Goal: Transaction & Acquisition: Book appointment/travel/reservation

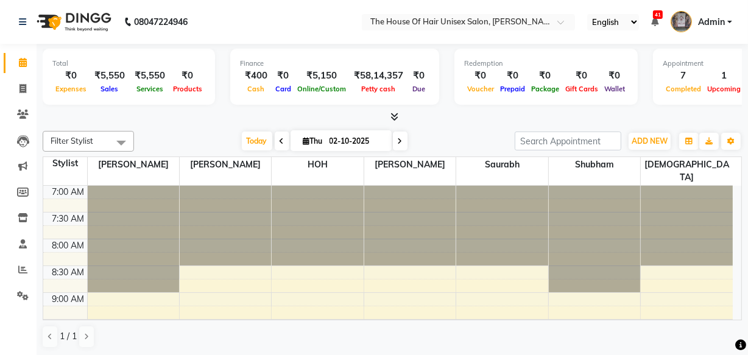
scroll to position [509, 0]
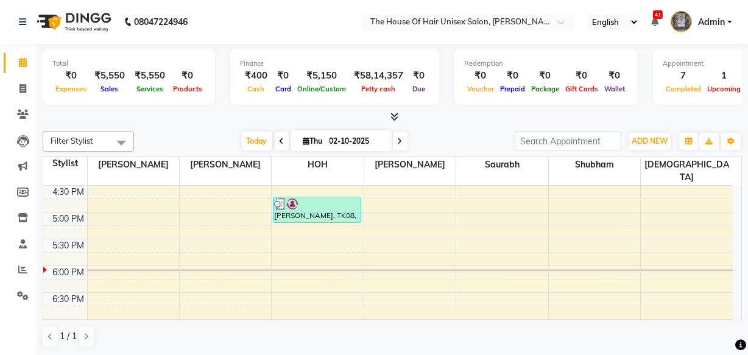
click at [487, 244] on div "7:00 AM 7:30 AM 8:00 AM 8:30 AM 9:00 AM 9:30 AM 10:00 AM 10:30 AM 11:00 AM 11:3…" at bounding box center [387, 78] width 689 height 803
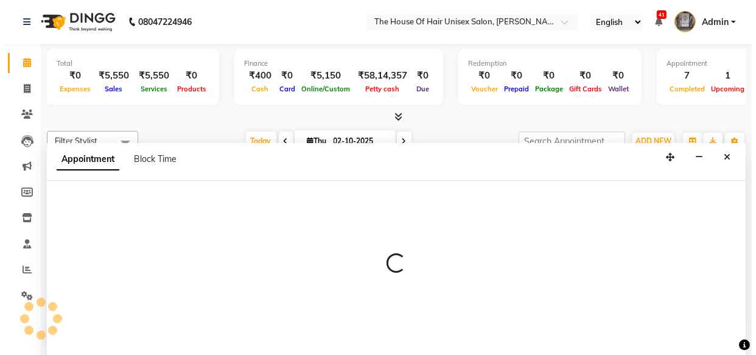
scroll to position [0, 0]
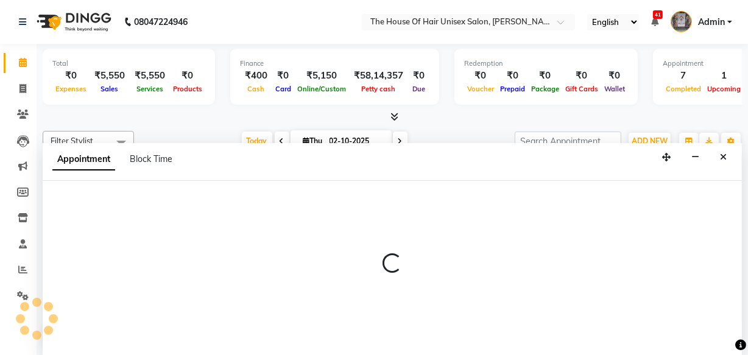
select select "86145"
select select "tentative"
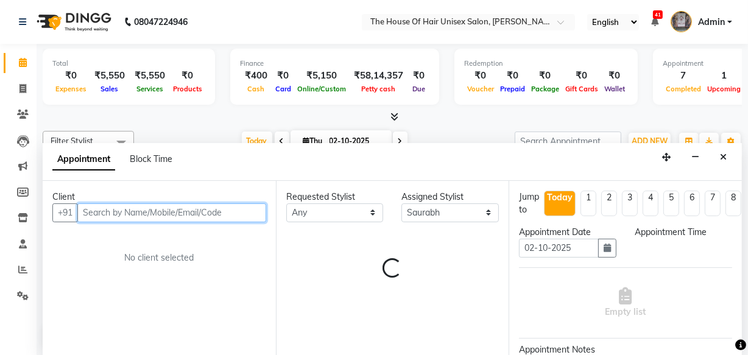
select select "1065"
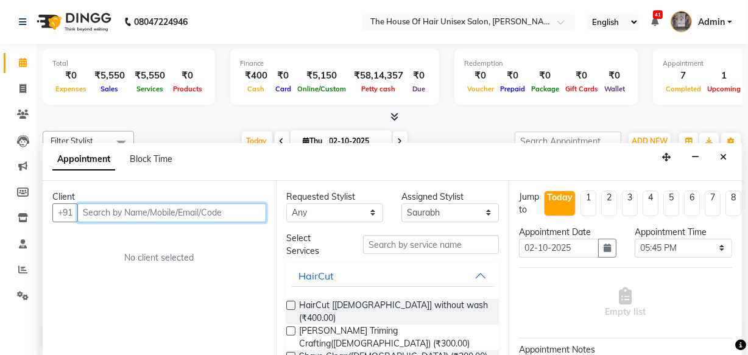
click at [118, 209] on input "text" at bounding box center [171, 212] width 189 height 19
type input "7020612130"
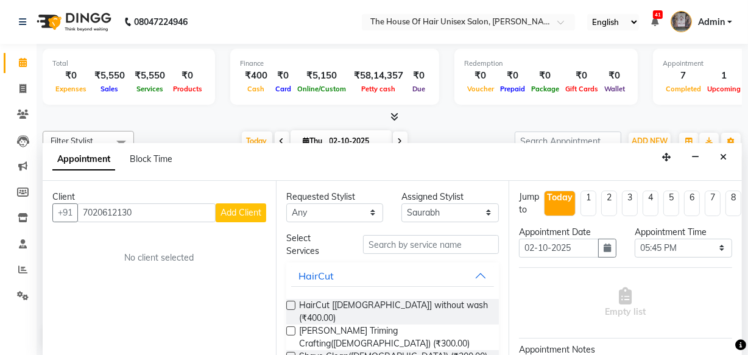
click at [237, 214] on span "Add Client" at bounding box center [240, 212] width 41 height 11
select select "22"
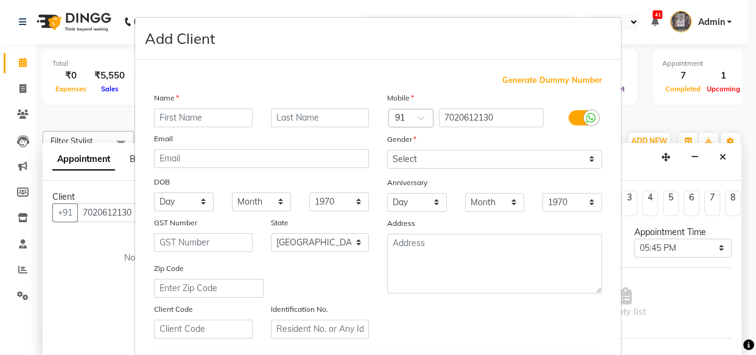
click at [189, 123] on input "text" at bounding box center [203, 117] width 99 height 19
type input "yas"
click at [273, 118] on input "text" at bounding box center [320, 117] width 99 height 19
type input "[PERSON_NAME]"
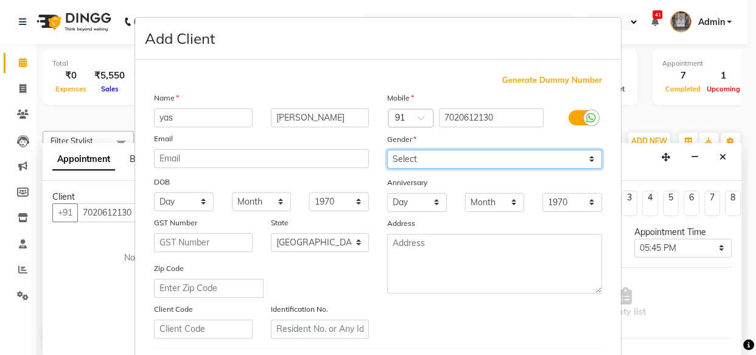
click at [586, 160] on select "Select [DEMOGRAPHIC_DATA] [DEMOGRAPHIC_DATA] Other Prefer Not To Say" at bounding box center [494, 159] width 215 height 19
select select "[DEMOGRAPHIC_DATA]"
click at [387, 150] on select "Select [DEMOGRAPHIC_DATA] [DEMOGRAPHIC_DATA] Other Prefer Not To Say" at bounding box center [494, 159] width 215 height 19
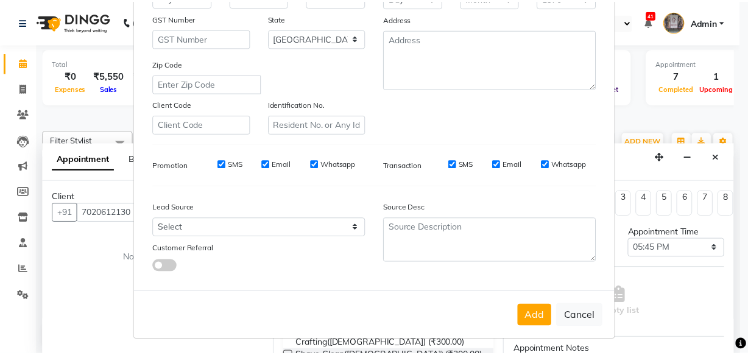
scroll to position [211, 0]
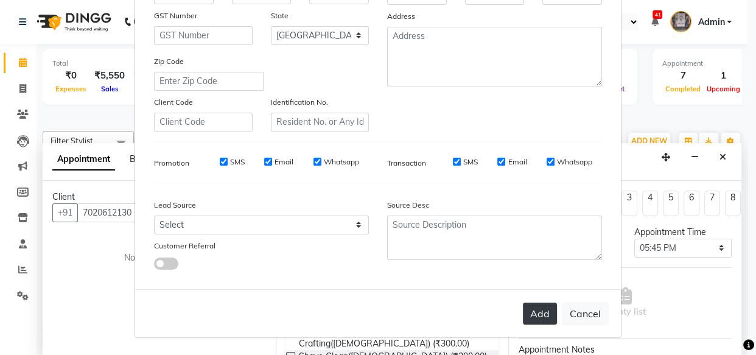
click at [539, 317] on button "Add" at bounding box center [540, 314] width 34 height 22
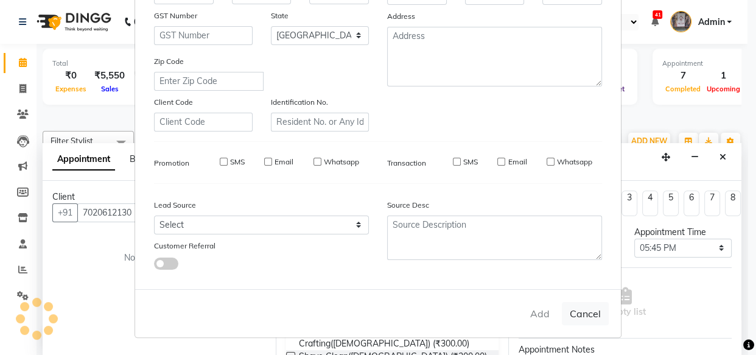
select select
select select "null"
select select
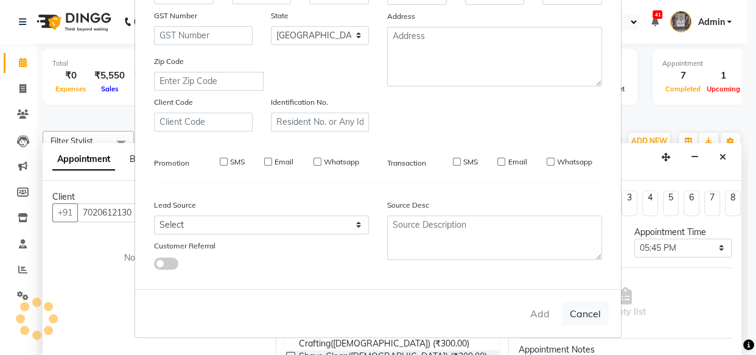
select select
checkbox input "false"
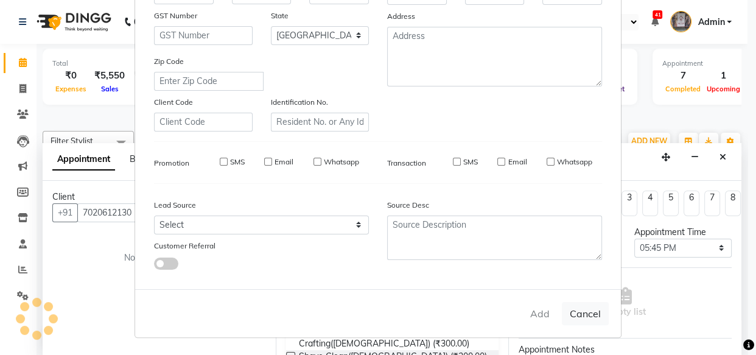
checkbox input "false"
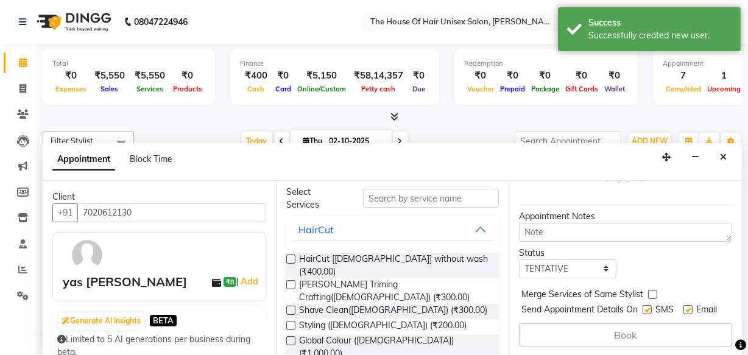
scroll to position [61, 0]
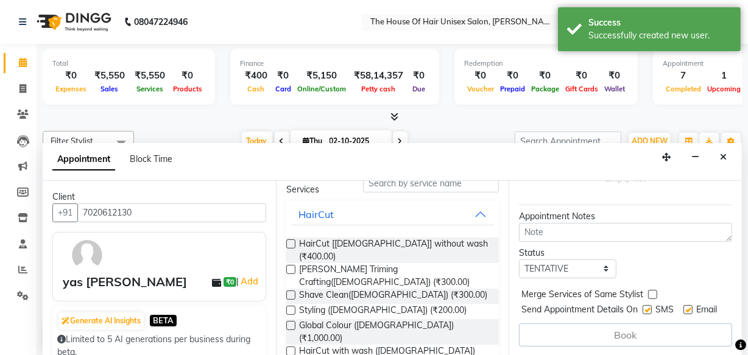
click at [650, 290] on label at bounding box center [652, 294] width 9 height 9
click at [650, 292] on input "checkbox" at bounding box center [652, 296] width 8 height 8
checkbox input "true"
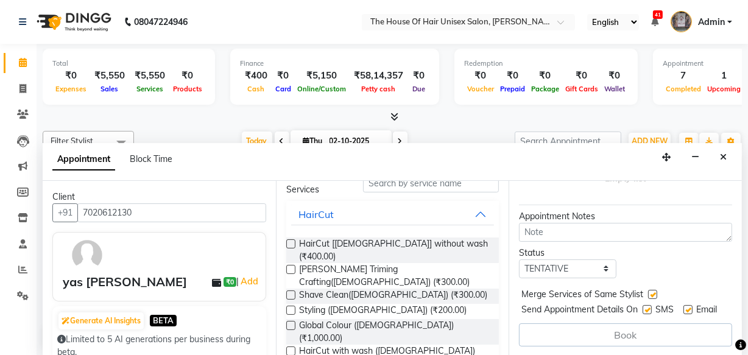
click at [291, 242] on label at bounding box center [290, 243] width 9 height 9
click at [291, 242] on input "checkbox" at bounding box center [290, 245] width 8 height 8
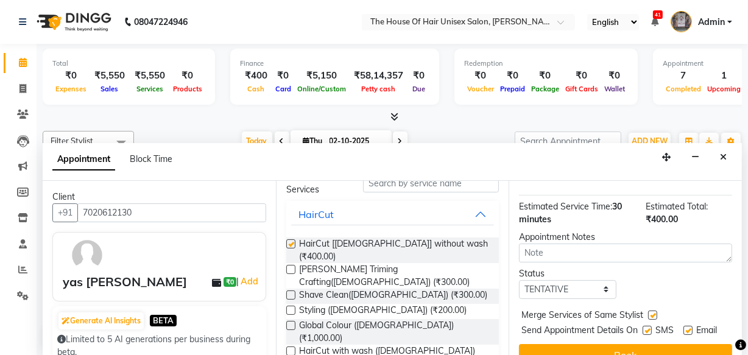
checkbox input "false"
click at [288, 265] on label at bounding box center [290, 269] width 9 height 9
click at [288, 267] on input "checkbox" at bounding box center [290, 271] width 8 height 8
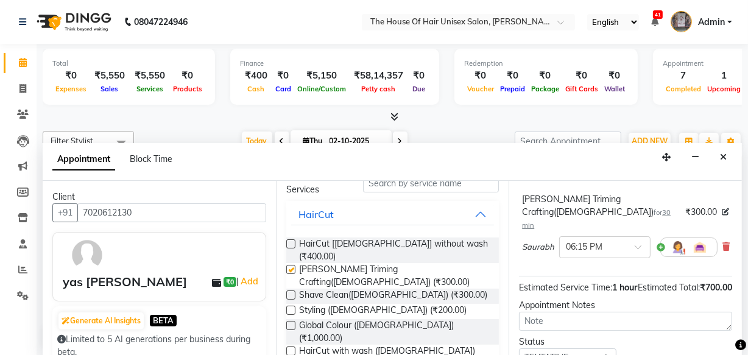
checkbox input "false"
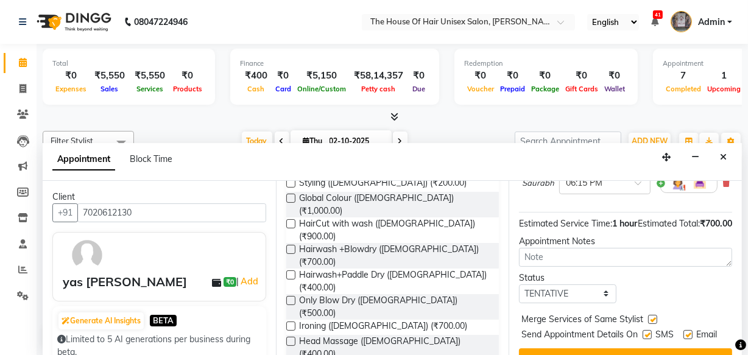
scroll to position [231, 0]
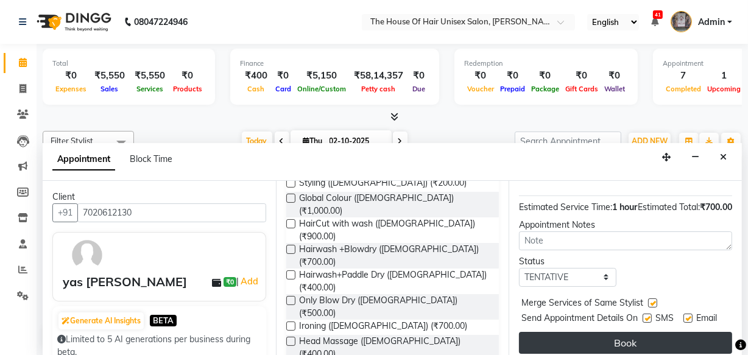
click at [578, 332] on button "Book" at bounding box center [625, 343] width 213 height 22
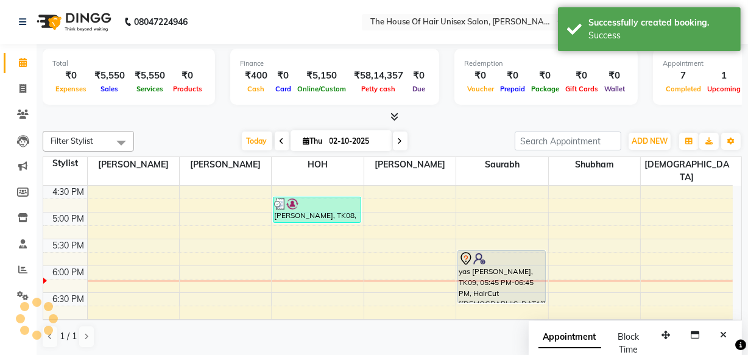
scroll to position [0, 0]
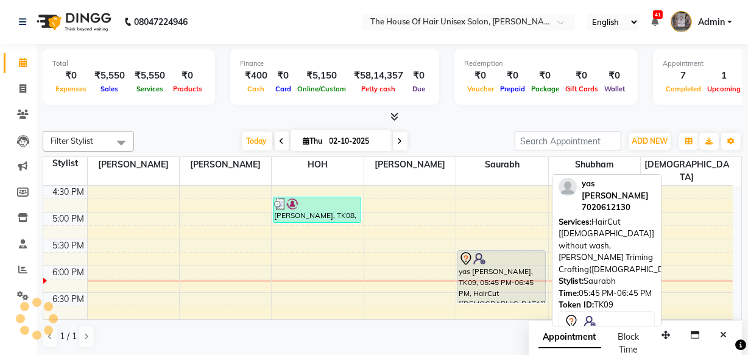
click at [523, 267] on div "yas [PERSON_NAME], TK09, 05:45 PM-06:45 PM, HairCut [[DEMOGRAPHIC_DATA]] withou…" at bounding box center [501, 277] width 87 height 52
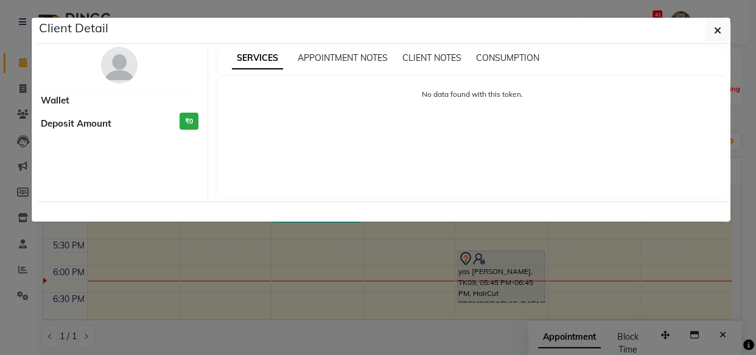
select select "7"
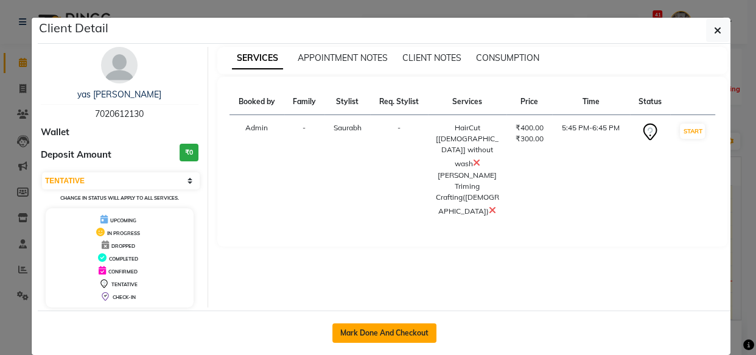
click at [390, 337] on button "Mark Done And Checkout" at bounding box center [384, 332] width 104 height 19
select select "service"
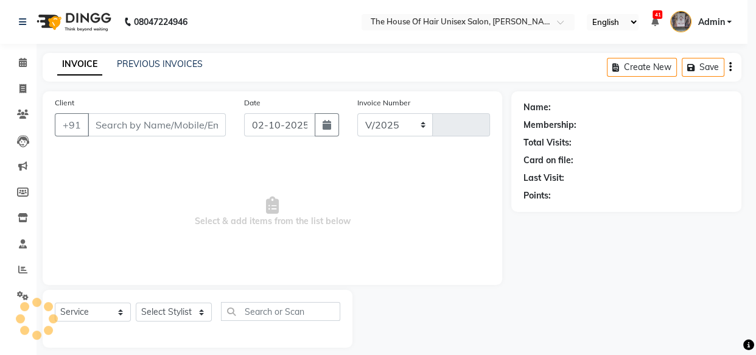
select select "598"
type input "3085"
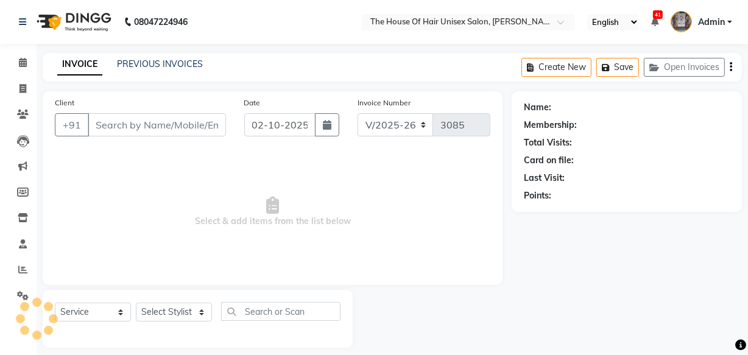
type input "7020612130"
select select "86145"
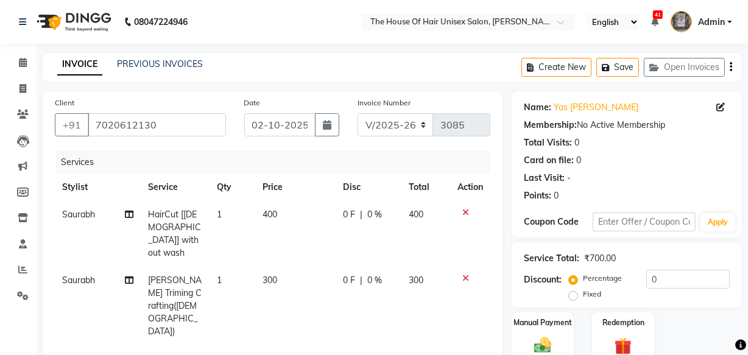
scroll to position [132, 0]
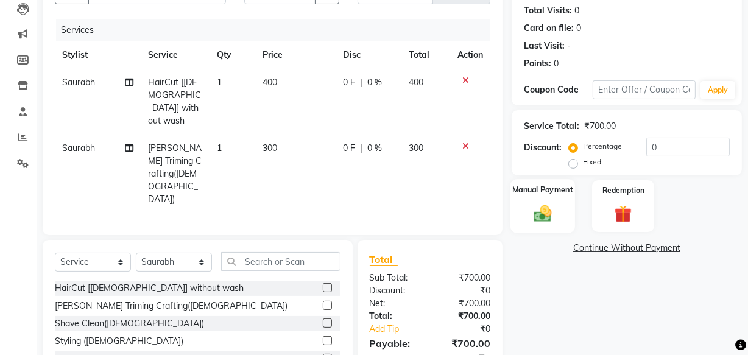
click at [541, 213] on img at bounding box center [542, 213] width 29 height 21
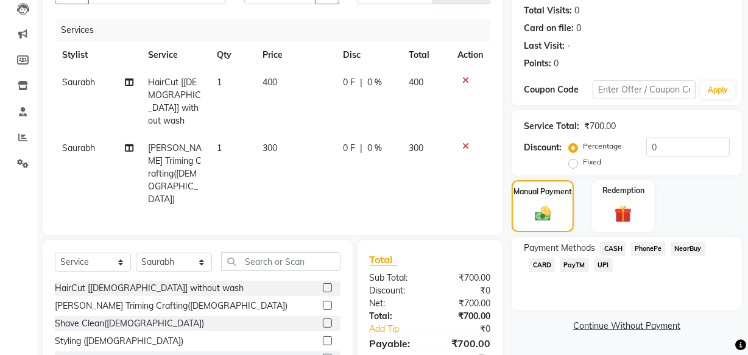
click at [599, 264] on span "UPI" at bounding box center [603, 265] width 19 height 14
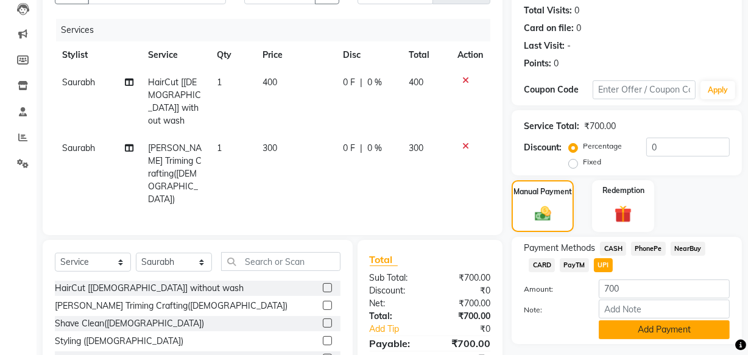
click at [638, 326] on button "Add Payment" at bounding box center [664, 329] width 131 height 19
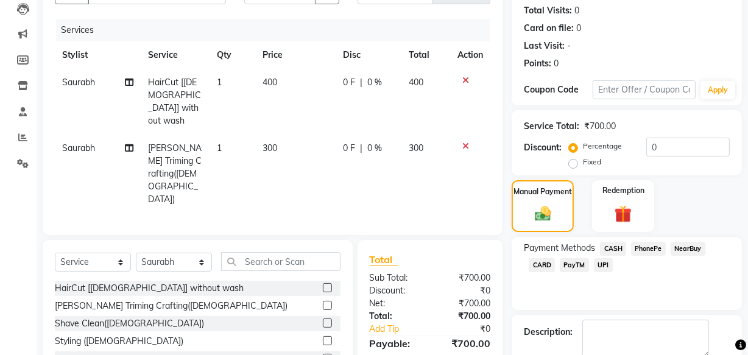
scroll to position [199, 0]
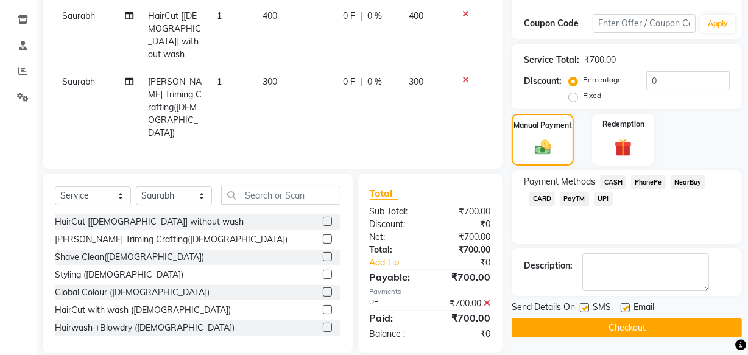
click at [634, 322] on button "Checkout" at bounding box center [626, 327] width 230 height 19
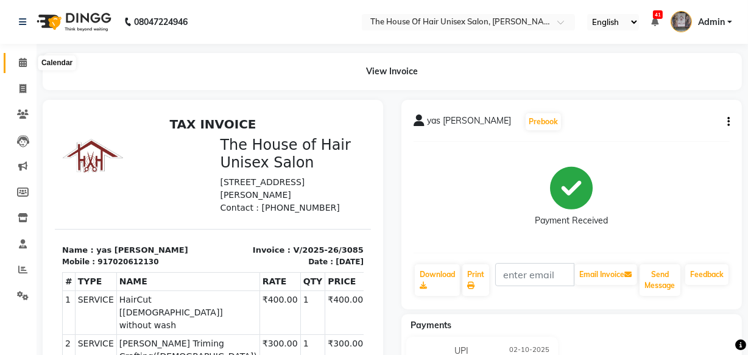
click at [28, 60] on span at bounding box center [22, 63] width 21 height 14
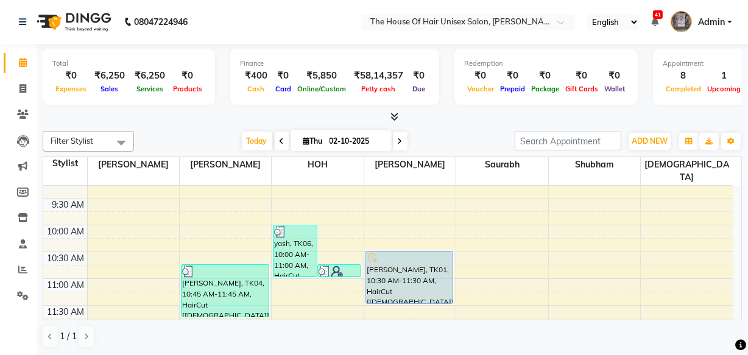
scroll to position [129, 0]
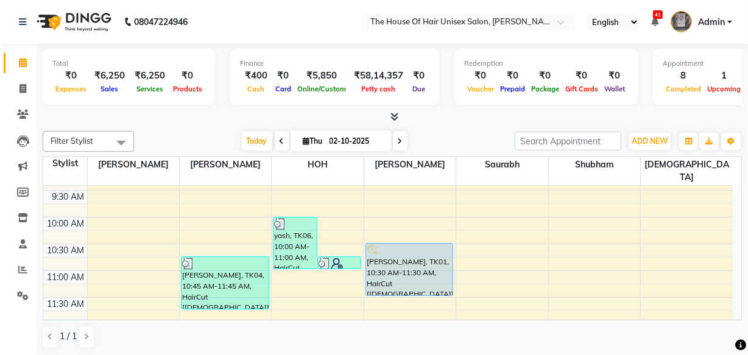
click at [400, 141] on icon at bounding box center [400, 141] width 5 height 7
type input "03-10-2025"
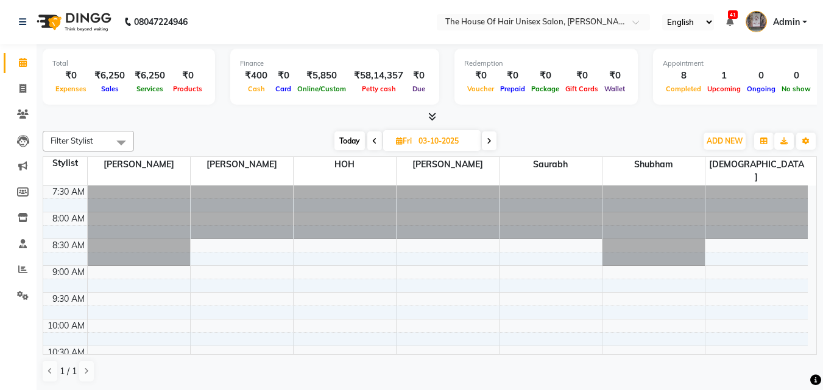
scroll to position [29, 0]
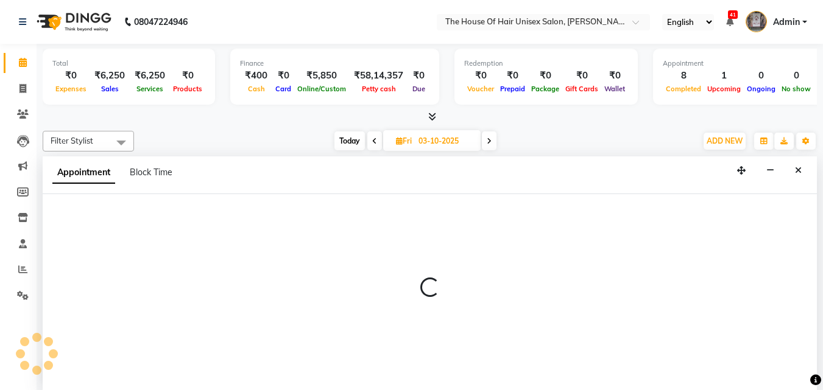
select select "13497"
select select "540"
select select "tentative"
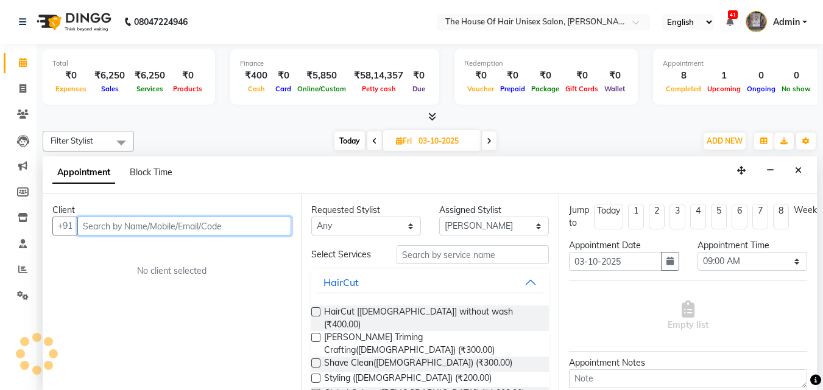
scroll to position [1, 0]
click at [184, 228] on input "text" at bounding box center [184, 225] width 214 height 19
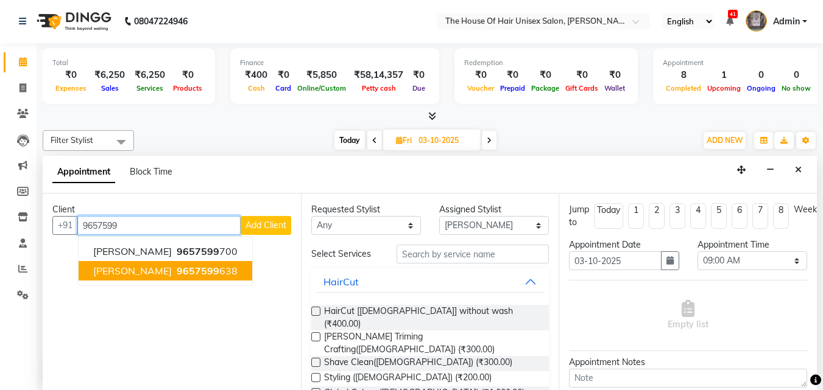
click at [189, 269] on span "9657599" at bounding box center [198, 271] width 43 height 12
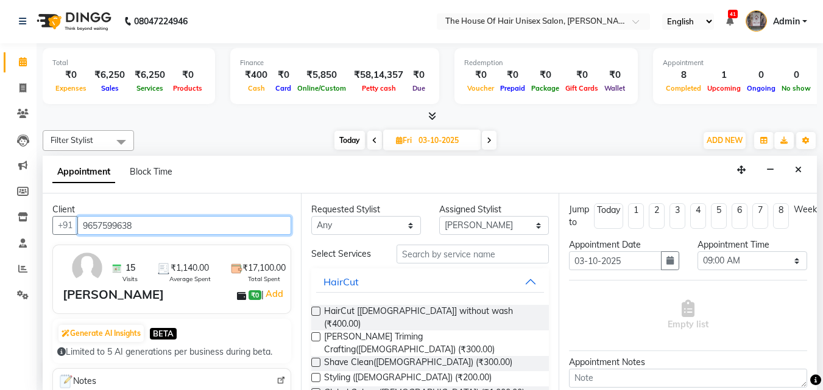
type input "9657599638"
click at [317, 309] on label at bounding box center [315, 311] width 9 height 9
click at [317, 309] on input "checkbox" at bounding box center [315, 313] width 8 height 8
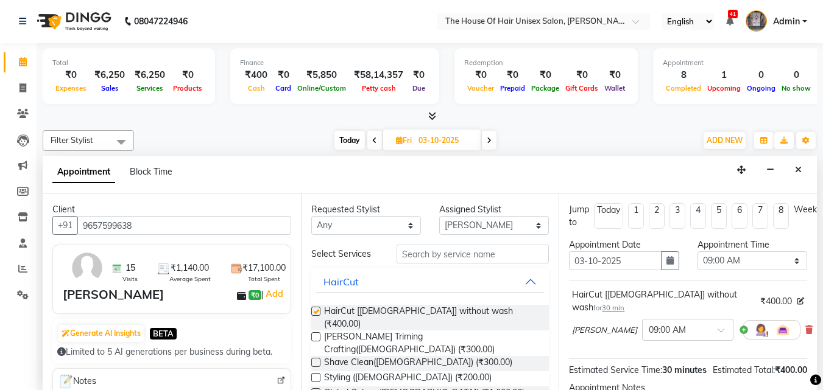
checkbox input "false"
click at [717, 328] on span at bounding box center [724, 334] width 15 height 13
click at [654, 323] on input "text" at bounding box center [675, 329] width 54 height 13
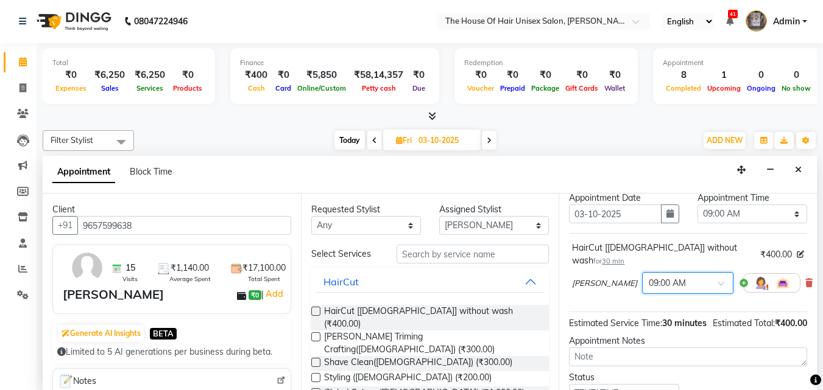
scroll to position [38, 0]
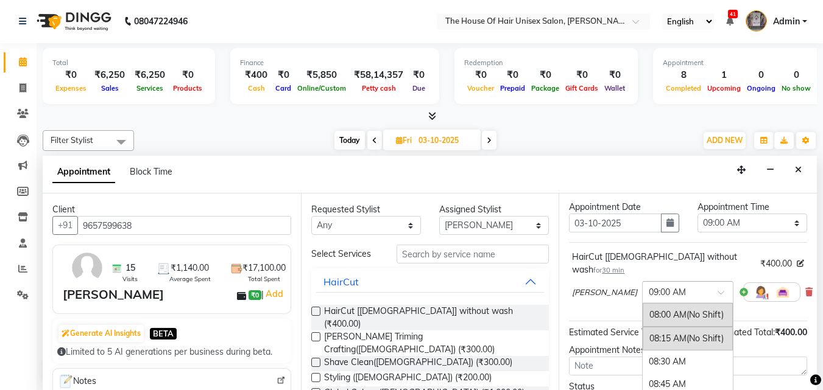
click at [717, 290] on span at bounding box center [724, 296] width 15 height 13
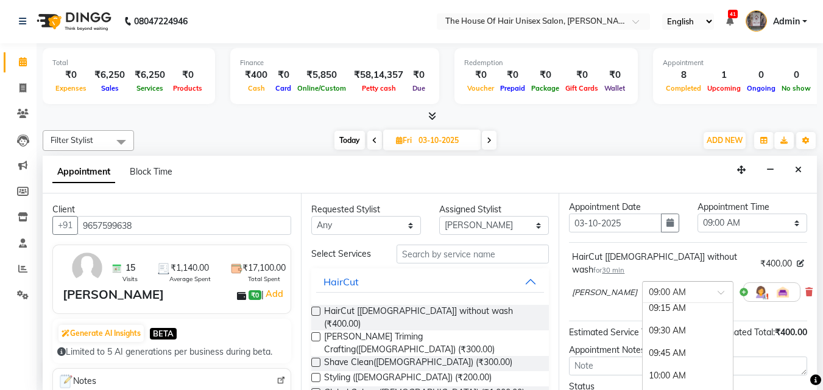
scroll to position [128, 0]
click at [642, 313] on div "09:30 AM" at bounding box center [687, 324] width 90 height 23
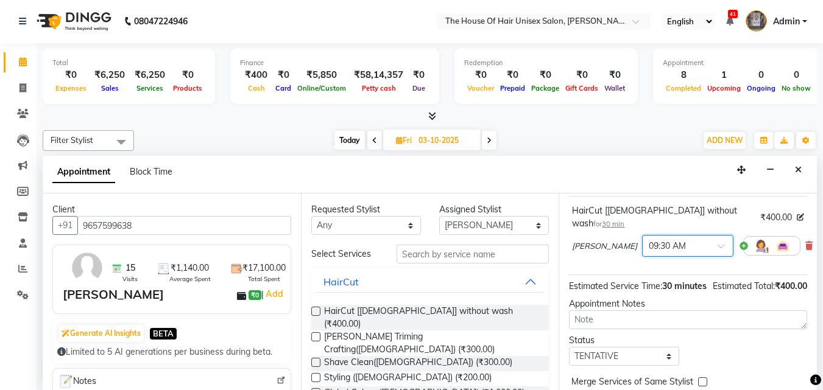
scroll to position [111, 0]
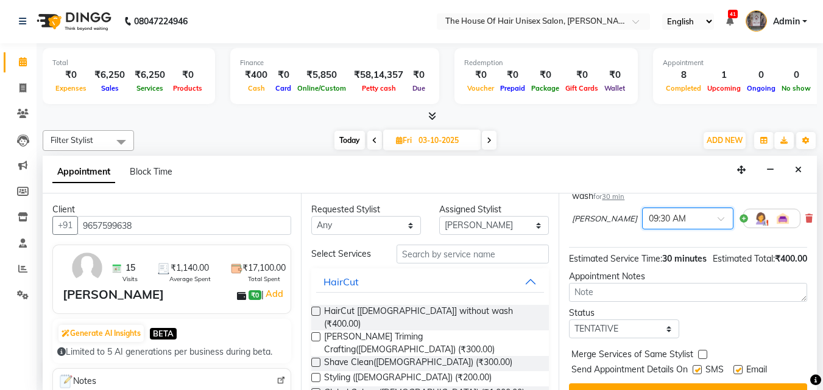
click at [703, 353] on label at bounding box center [702, 354] width 9 height 9
click at [703, 353] on input "checkbox" at bounding box center [702, 356] width 8 height 8
checkbox input "true"
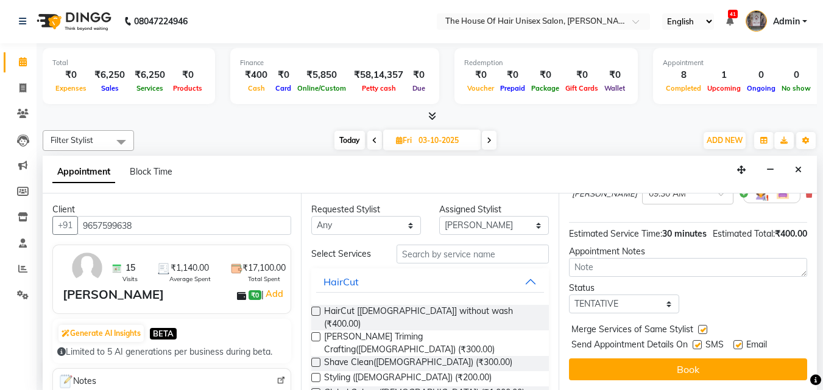
scroll to position [146, 0]
click at [703, 354] on button "Book" at bounding box center [688, 370] width 238 height 22
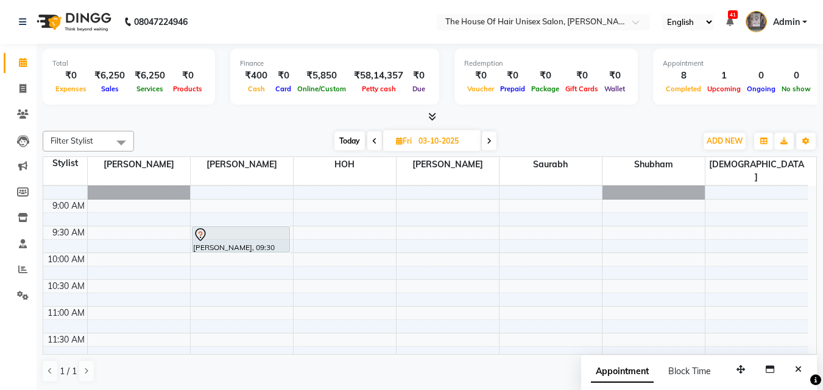
scroll to position [228, 0]
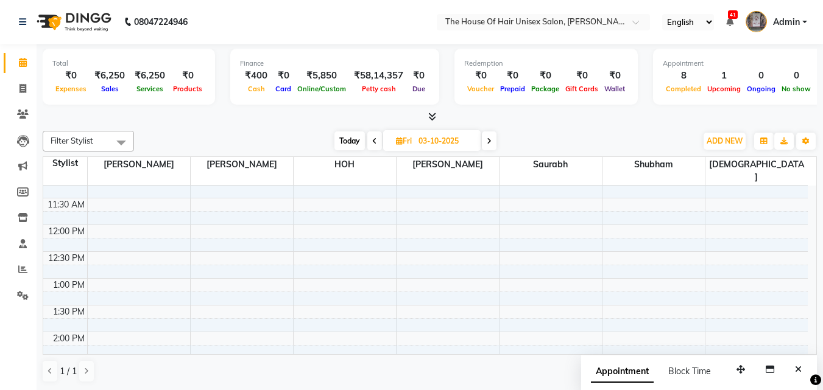
click at [350, 141] on span "Today" at bounding box center [349, 141] width 30 height 19
type input "02-10-2025"
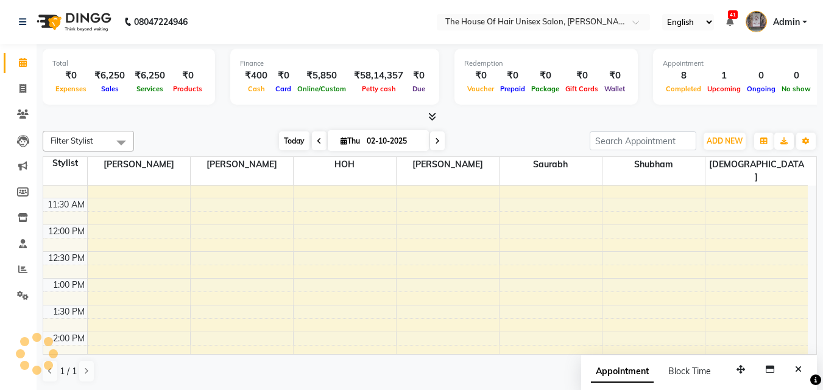
scroll to position [590, 0]
